Goal: Information Seeking & Learning: Learn about a topic

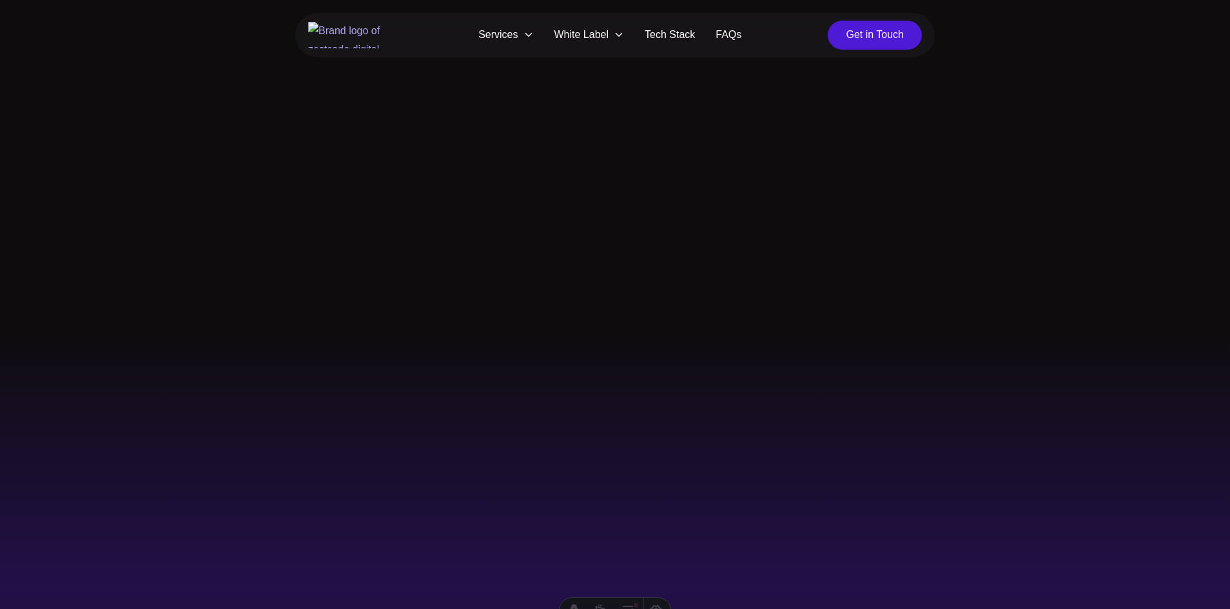
scroll to position [4247, 0]
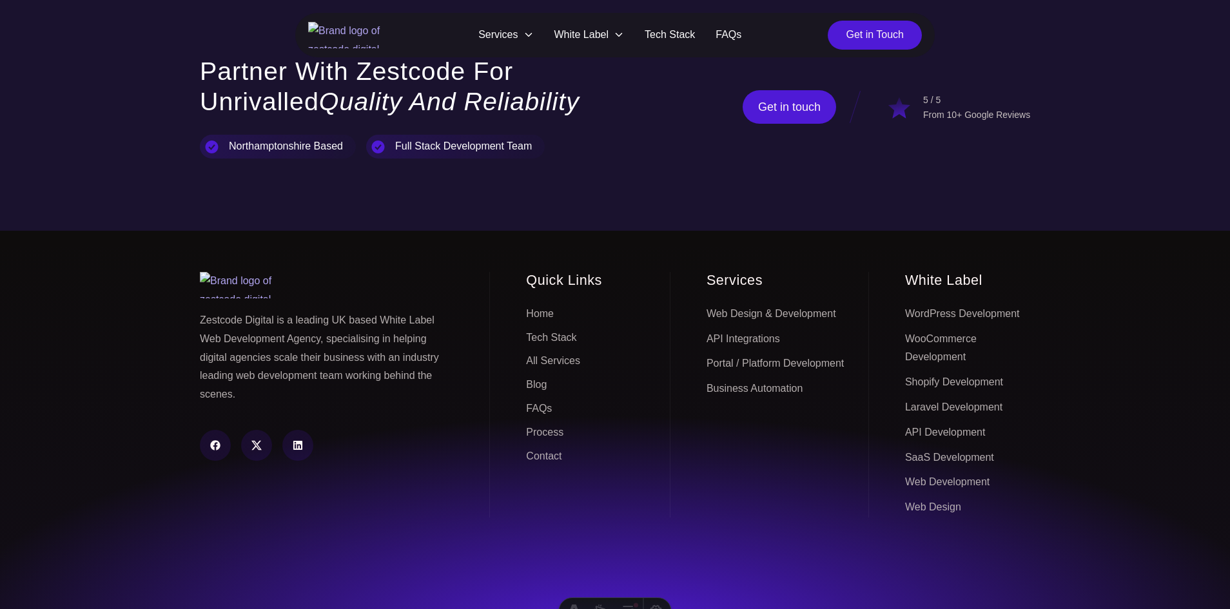
click at [537, 375] on link "Blog" at bounding box center [536, 385] width 21 height 20
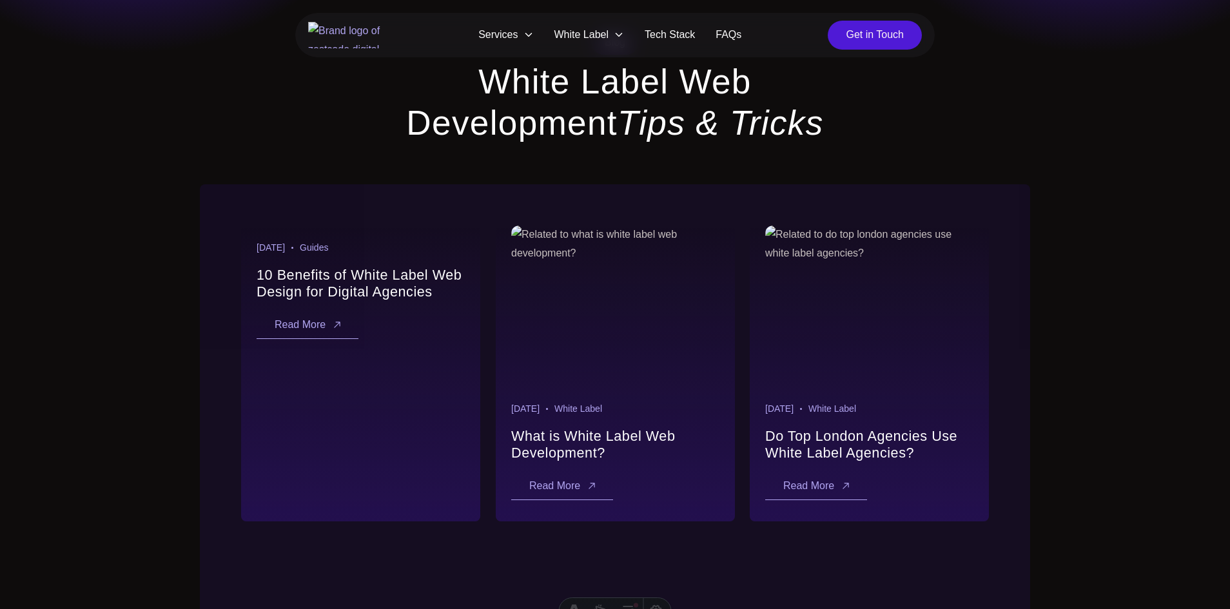
scroll to position [116, 0]
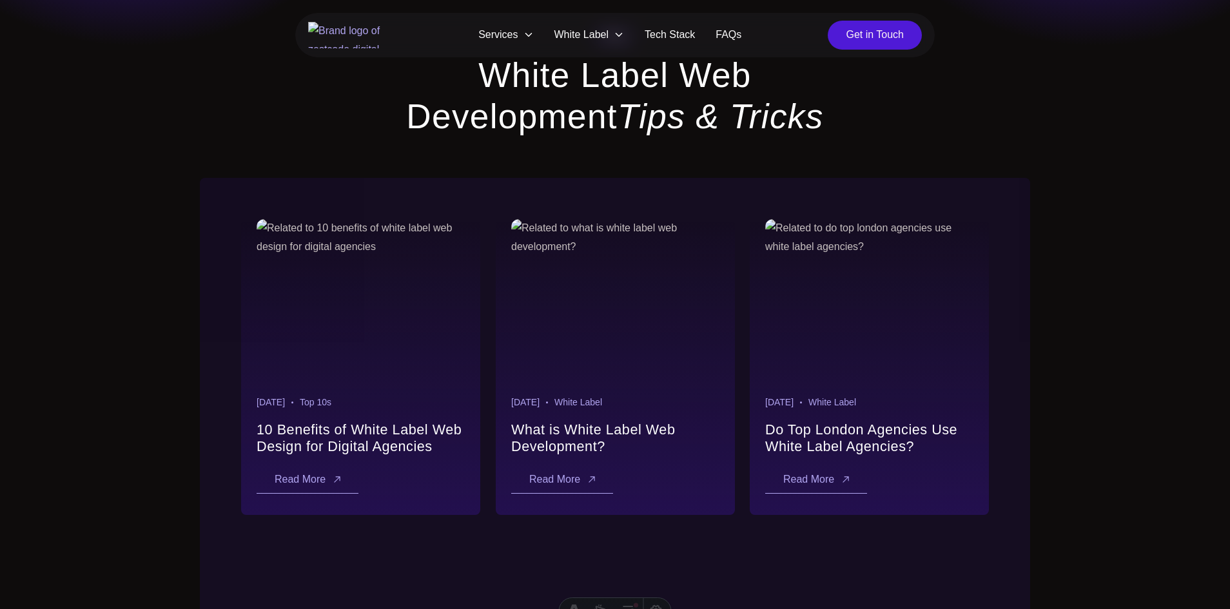
scroll to position [116, 0]
click at [360, 302] on link "Learn more about 10 benefits of white label web design for digital agencies" at bounding box center [361, 299] width 208 height 161
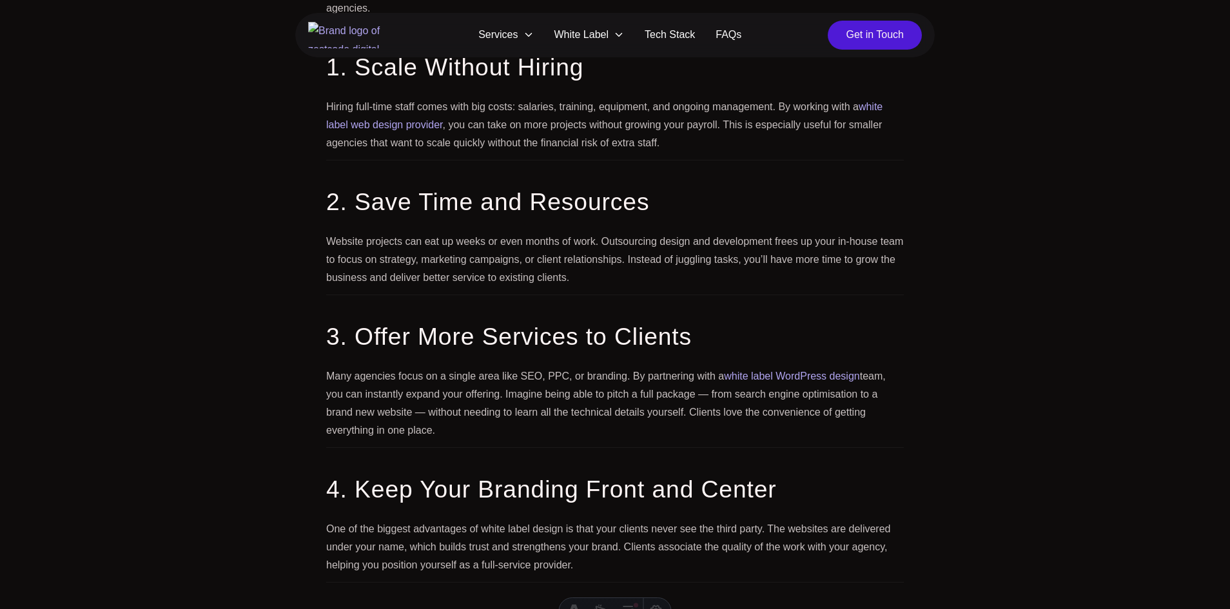
scroll to position [896, 0]
click at [397, 123] on strong "white label web design provider" at bounding box center [604, 113] width 557 height 29
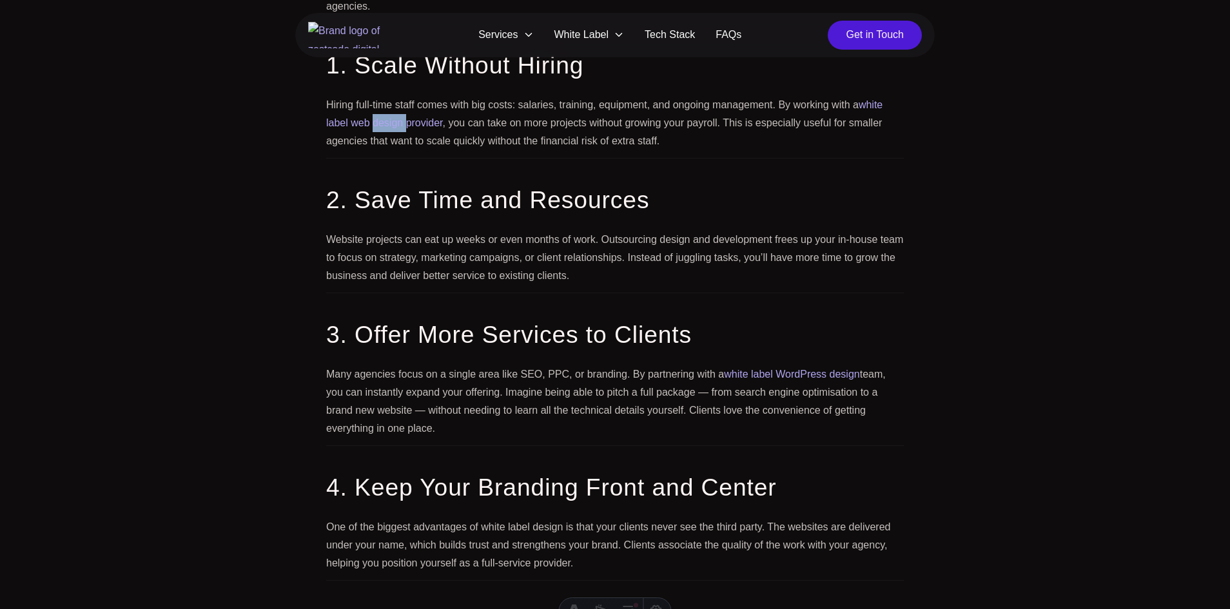
click at [397, 123] on strong "white label web design provider" at bounding box center [604, 113] width 557 height 29
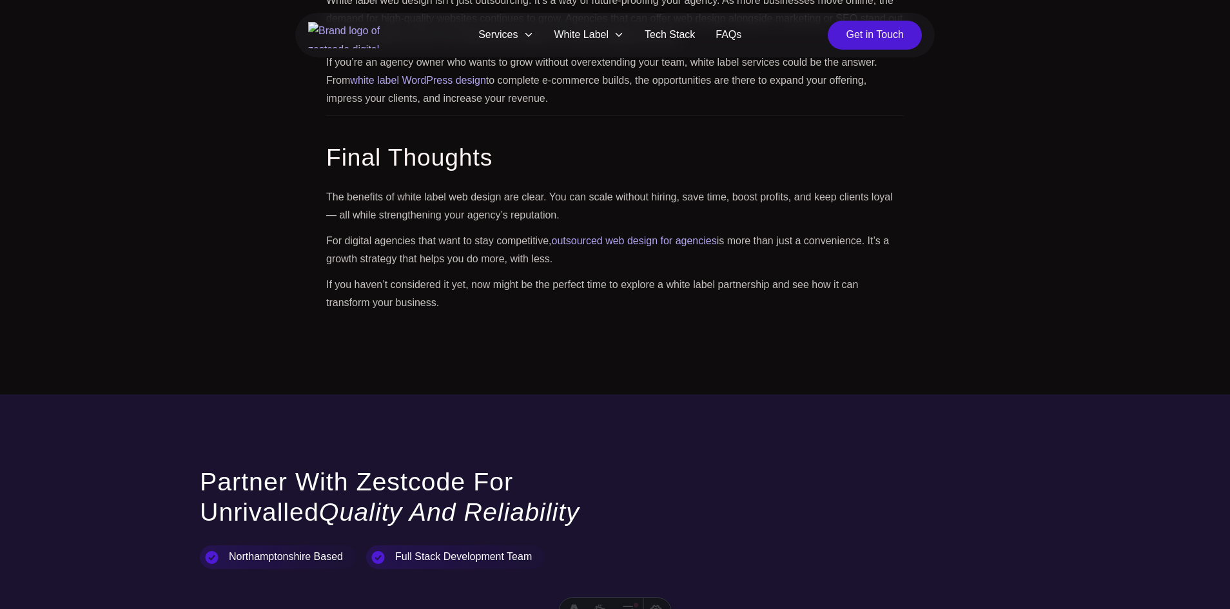
scroll to position [2366, 0]
drag, startPoint x: 887, startPoint y: 231, endPoint x: 894, endPoint y: 231, distance: 7.1
click at [894, 224] on p "The benefits of white label web design are clear. You can scale without hiring,…" at bounding box center [615, 206] width 578 height 36
copy p "—"
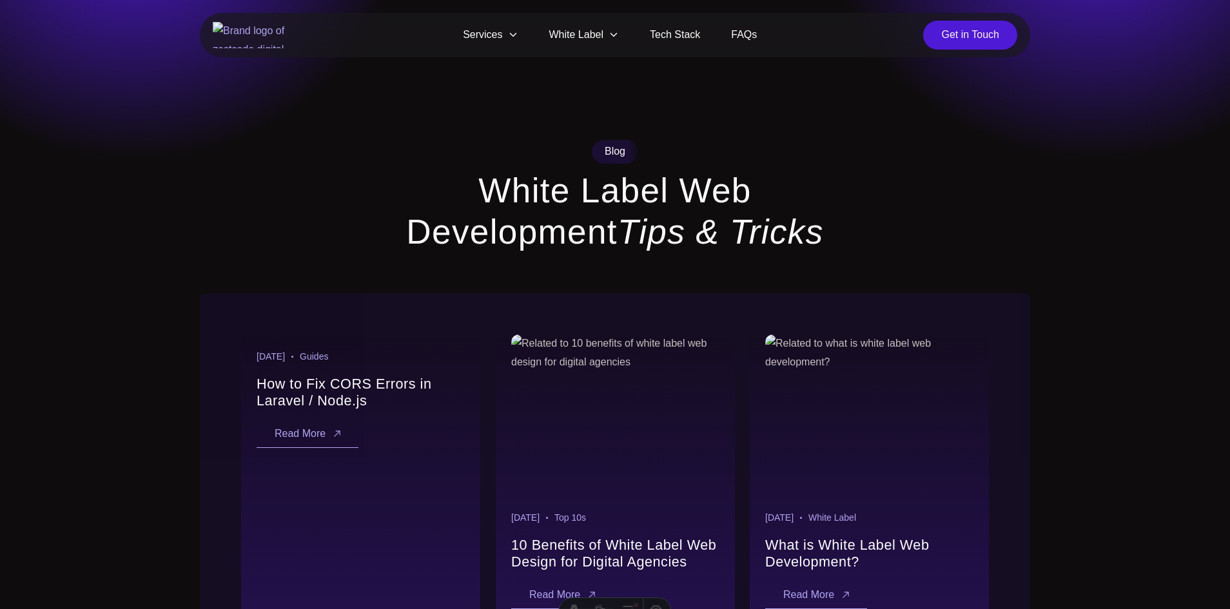
click at [290, 439] on link "Read More" at bounding box center [308, 434] width 102 height 28
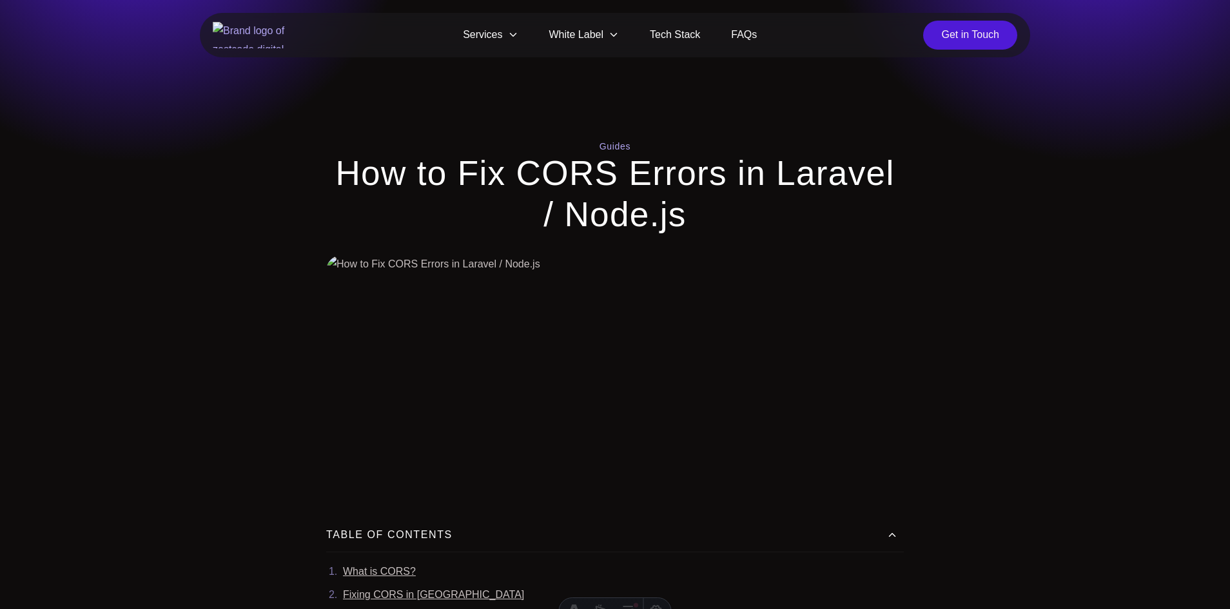
click at [497, 321] on img at bounding box center [615, 379] width 578 height 248
click at [561, 158] on h1 "How to Fix CORS Errors in Laravel / Node.js" at bounding box center [615, 194] width 578 height 83
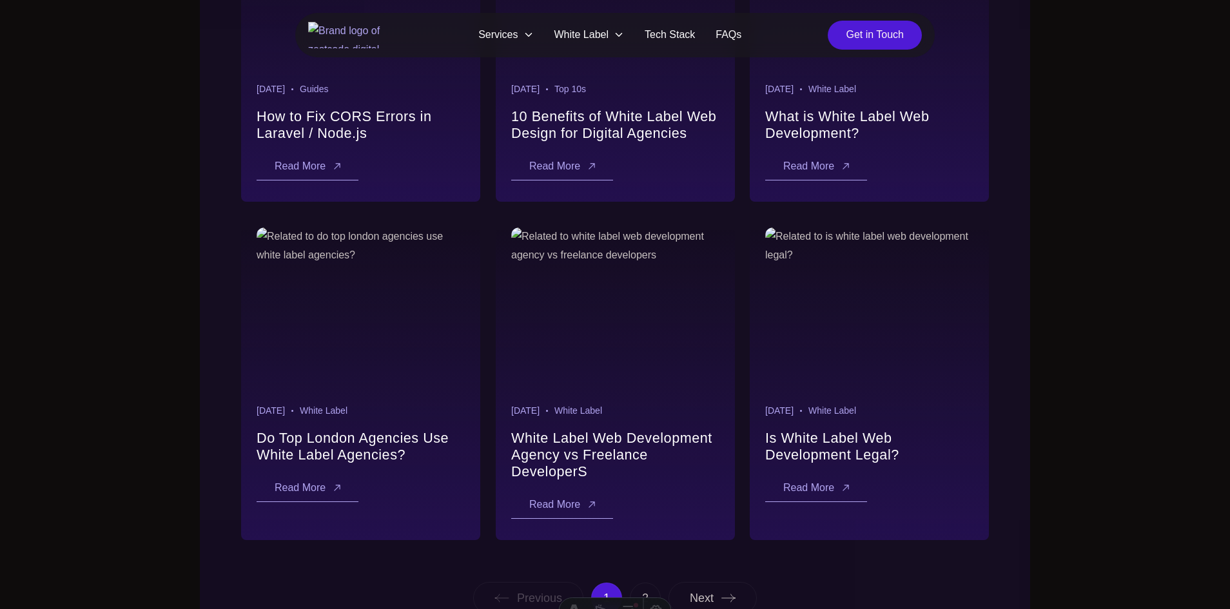
scroll to position [430, 0]
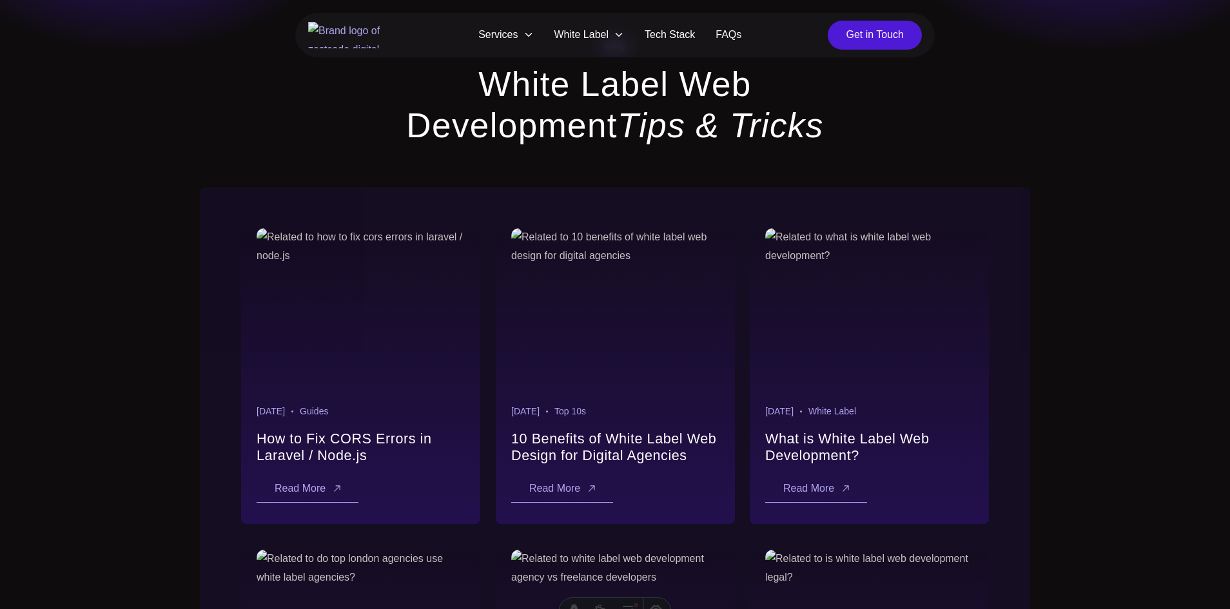
scroll to position [92, 0]
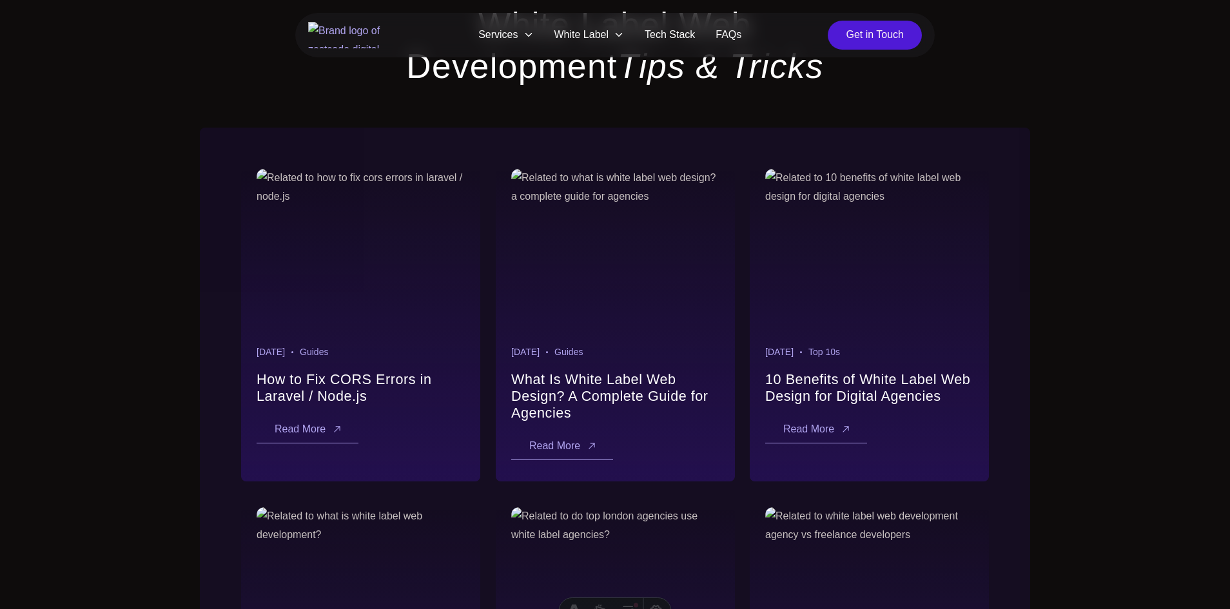
scroll to position [169, 0]
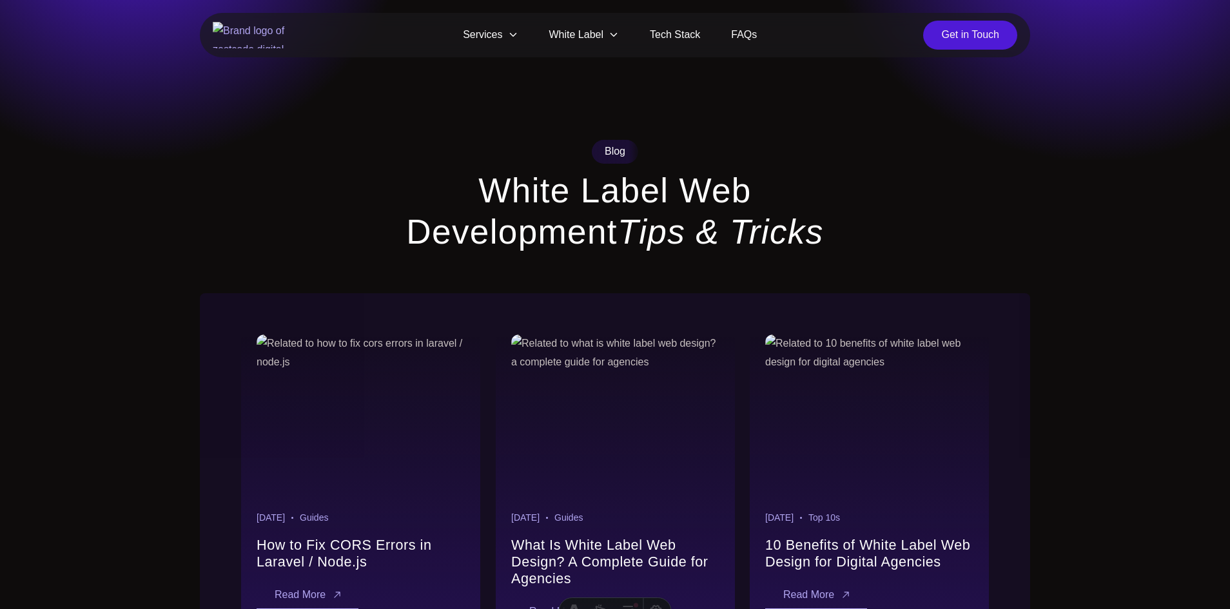
click at [486, 166] on div "Blog White Label Web Development Tips & Tricks" at bounding box center [615, 196] width 433 height 112
click at [743, 177] on h1 "White Label Web Development Tips & Tricks" at bounding box center [615, 211] width 433 height 83
